Goal: Obtain resource: Download file/media

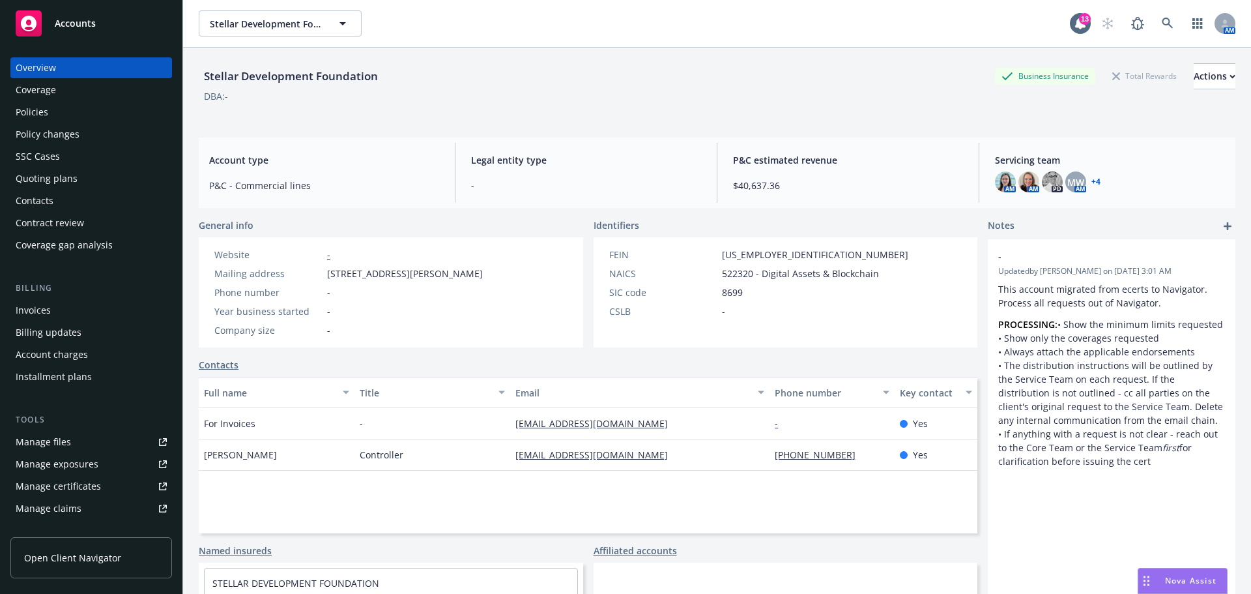
click at [70, 27] on span "Accounts" at bounding box center [75, 23] width 41 height 10
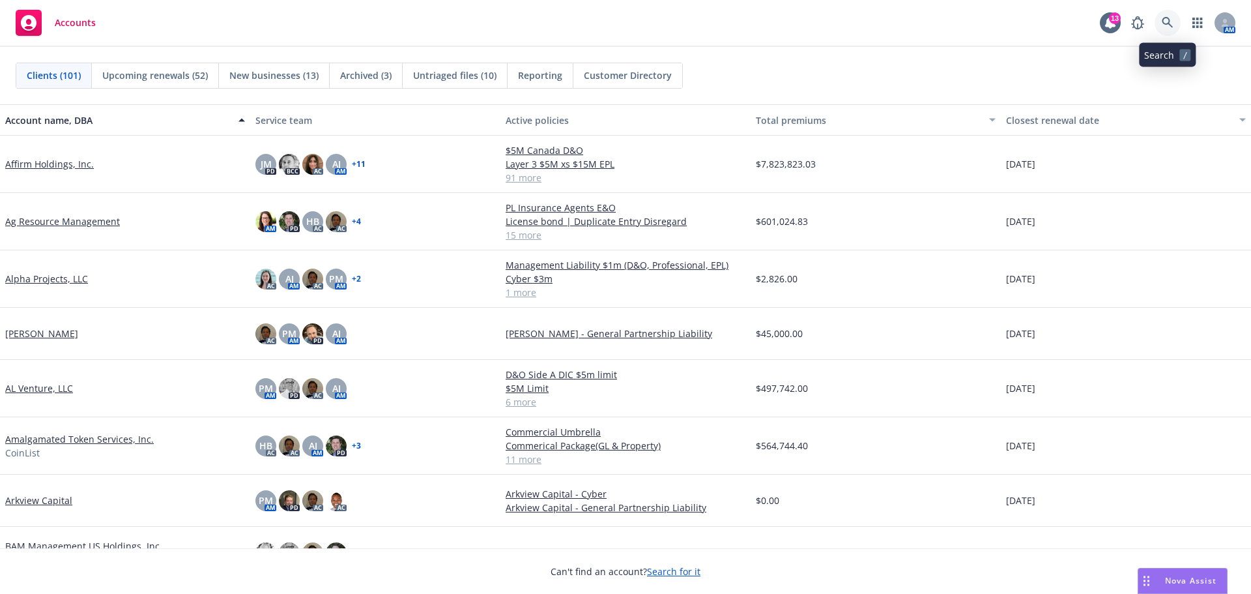
click at [1168, 25] on icon at bounding box center [1168, 23] width 12 height 12
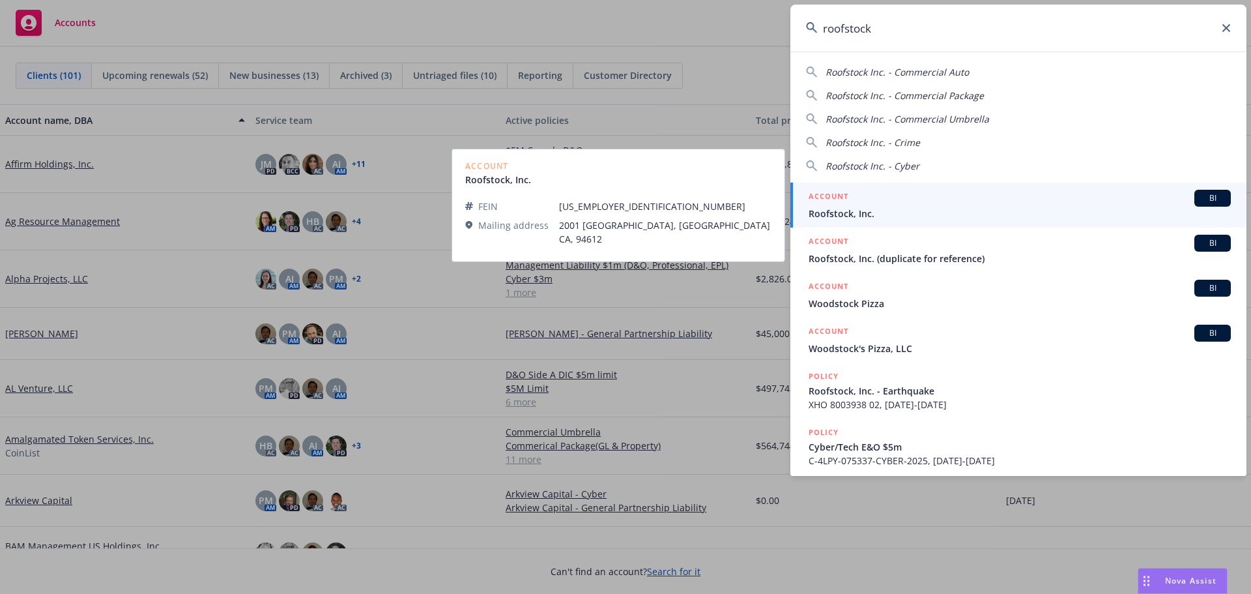
type input "roofstock"
click at [851, 210] on span "Roofstock, Inc." at bounding box center [1020, 214] width 422 height 14
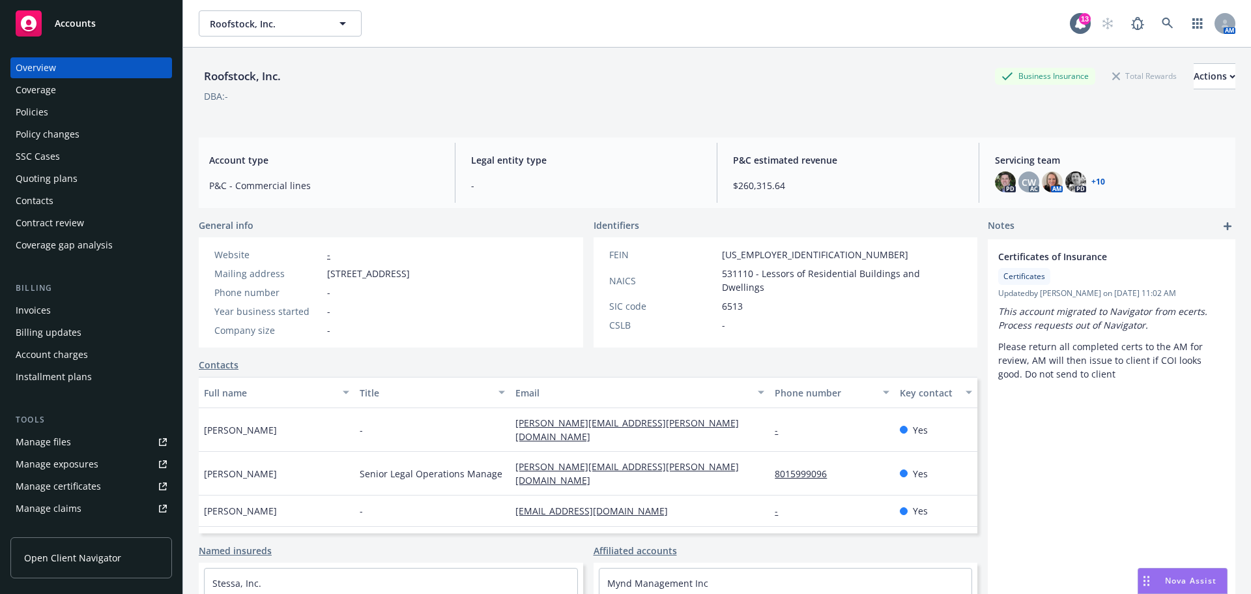
click at [36, 115] on div "Policies" at bounding box center [32, 112] width 33 height 21
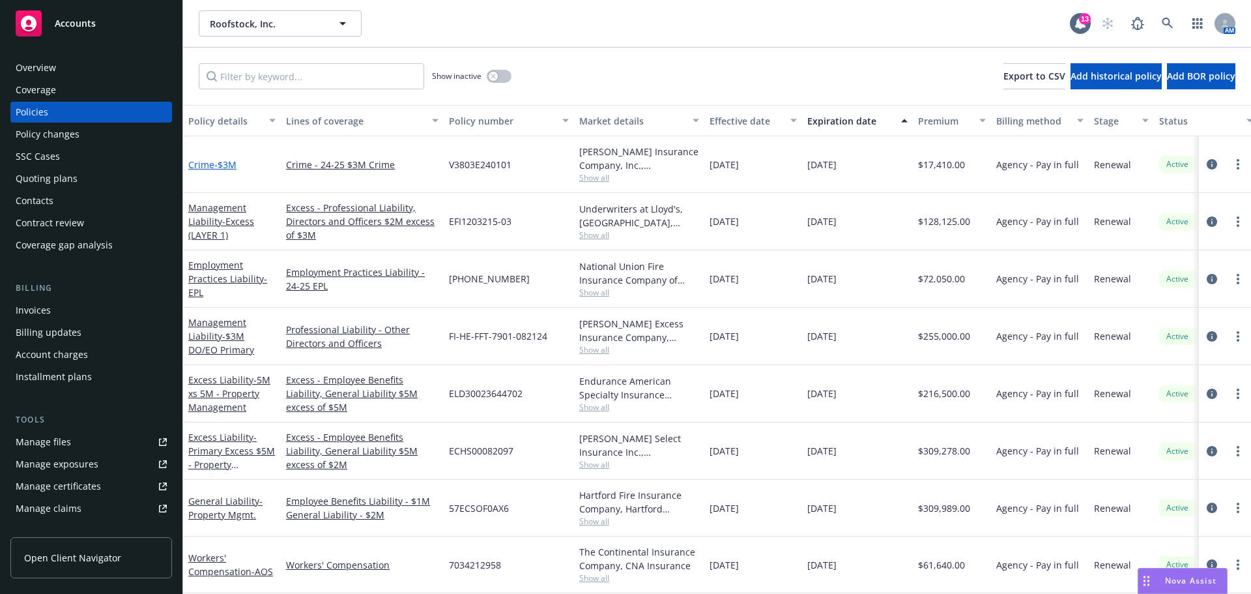
click at [227, 165] on span "- $3M" at bounding box center [225, 164] width 22 height 12
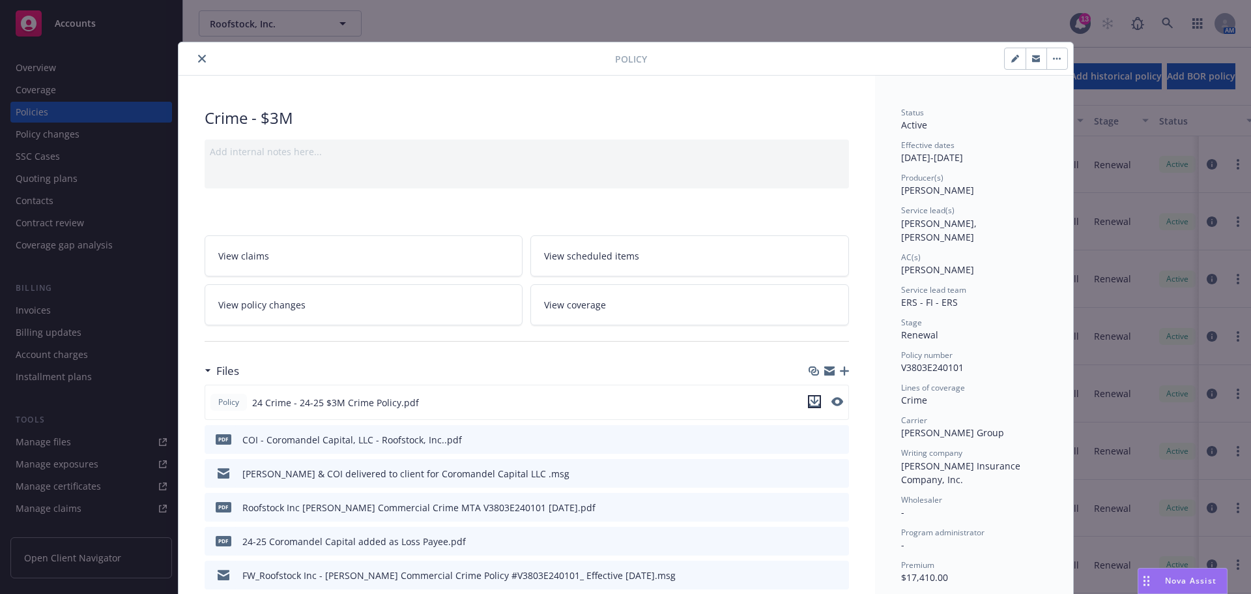
click at [811, 403] on icon "download file" at bounding box center [815, 401] width 10 height 10
click at [198, 57] on icon "close" at bounding box center [202, 59] width 8 height 8
